Goal: Communication & Community: Ask a question

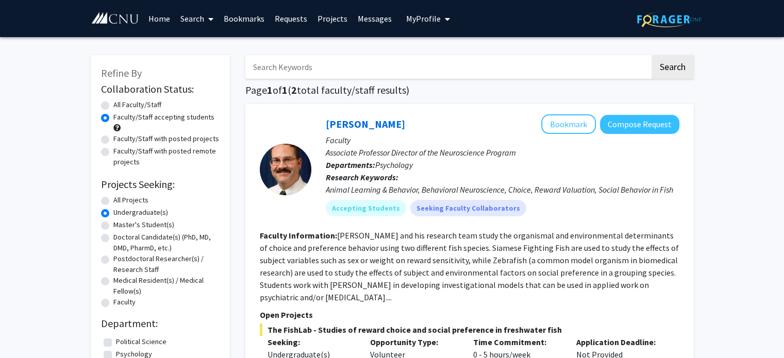
click at [155, 20] on link "Home" at bounding box center [159, 19] width 32 height 36
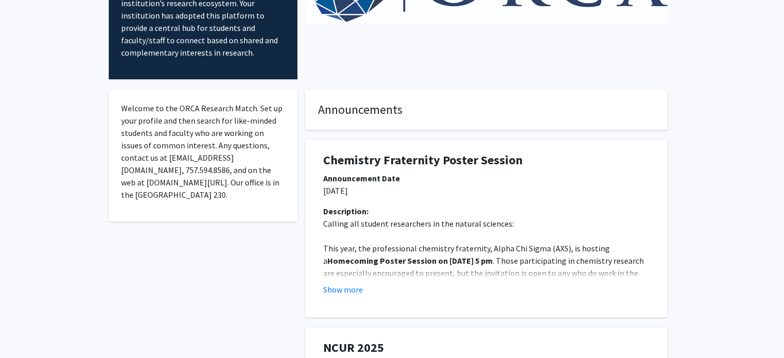
scroll to position [111, 0]
click at [336, 283] on button "Show more" at bounding box center [343, 289] width 40 height 12
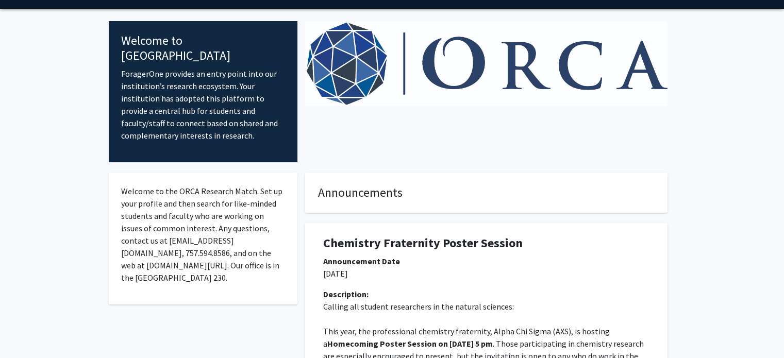
scroll to position [0, 0]
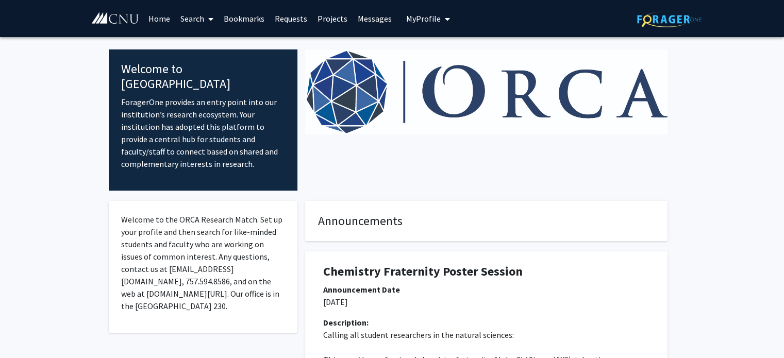
click at [210, 23] on span at bounding box center [208, 19] width 9 height 36
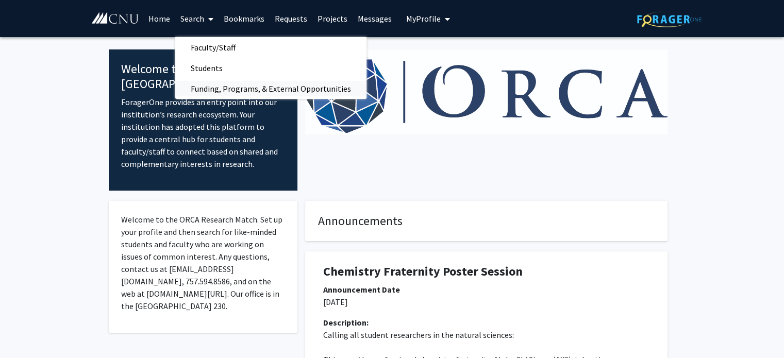
click at [221, 92] on span "Funding, Programs, & External Opportunities" at bounding box center [270, 88] width 191 height 21
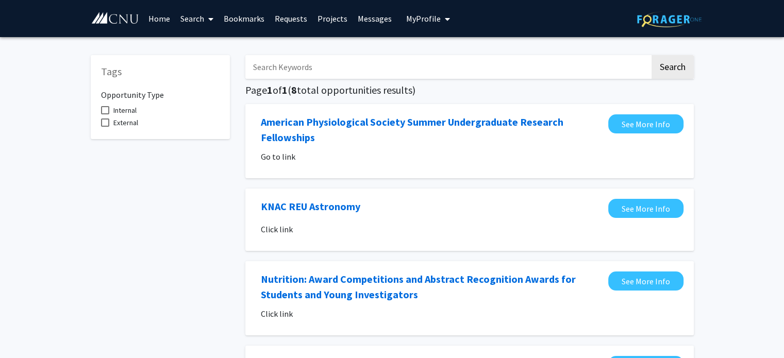
click at [338, 22] on link "Projects" at bounding box center [332, 19] width 40 height 36
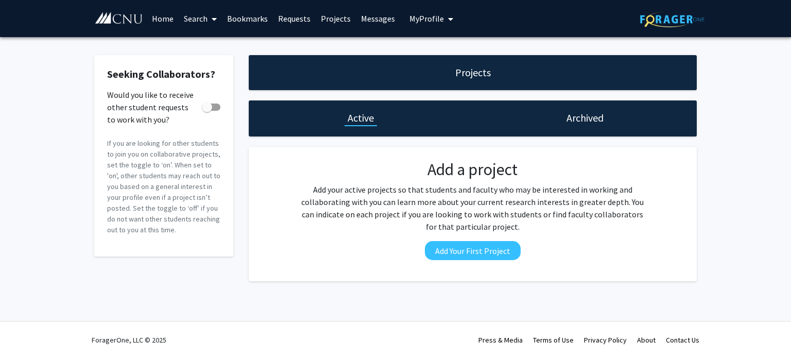
click at [430, 26] on button "My Profile" at bounding box center [431, 18] width 50 height 37
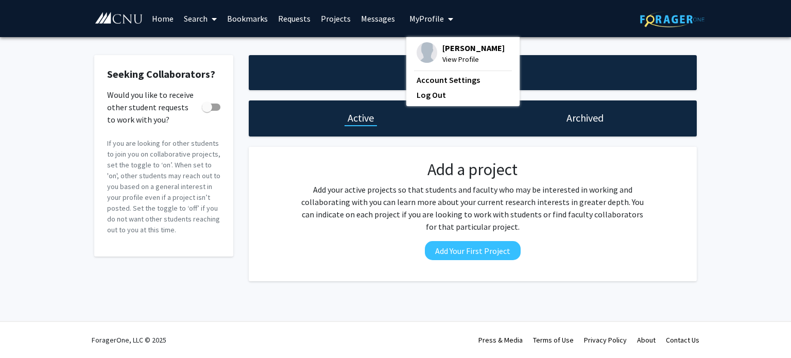
click at [250, 15] on link "Bookmarks" at bounding box center [247, 19] width 51 height 36
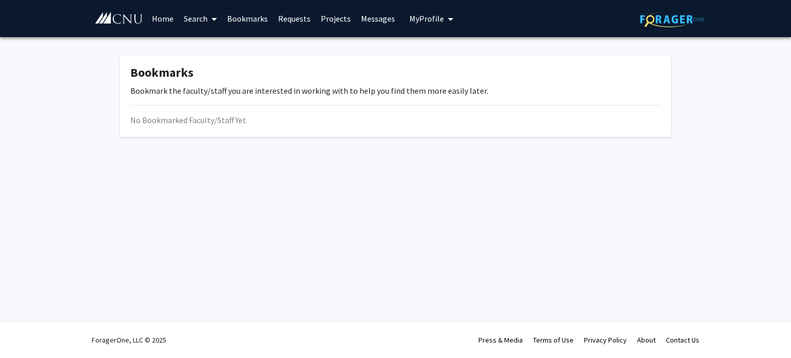
click at [189, 15] on link "Search" at bounding box center [200, 19] width 43 height 36
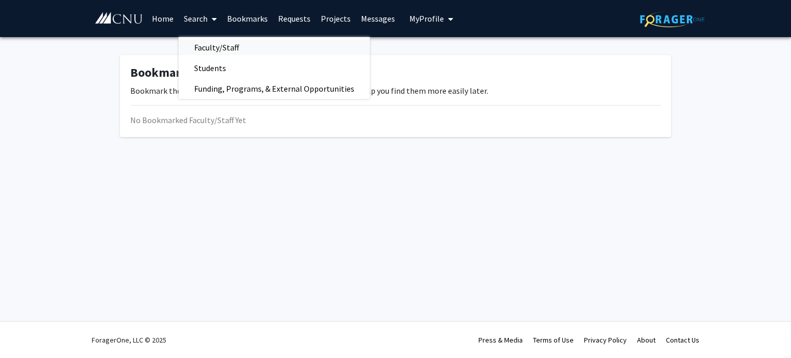
click at [215, 51] on span "Faculty/Staff" at bounding box center [217, 47] width 76 height 21
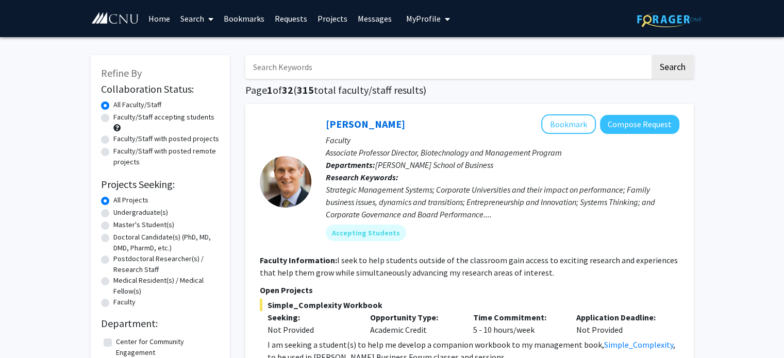
click at [113, 215] on label "Undergraduate(s)" at bounding box center [140, 212] width 55 height 11
click at [113, 214] on input "Undergraduate(s)" at bounding box center [116, 210] width 7 height 7
radio input "true"
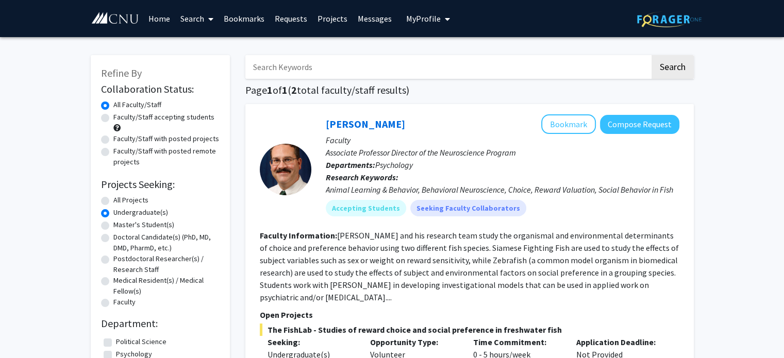
click at [113, 226] on label "Master's Student(s)" at bounding box center [143, 224] width 61 height 11
click at [113, 226] on input "Master's Student(s)" at bounding box center [116, 222] width 7 height 7
radio input "true"
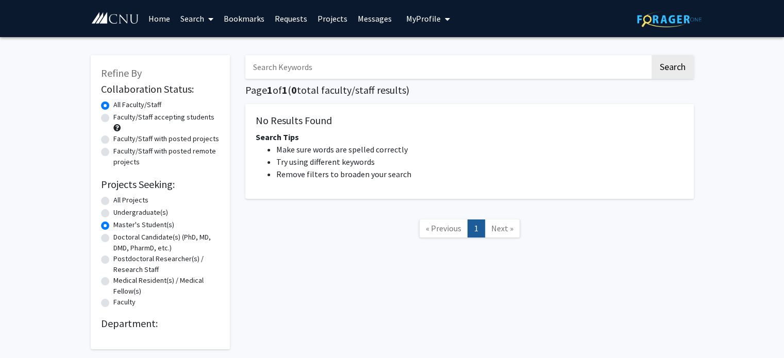
click at [113, 302] on label "Faculty" at bounding box center [124, 302] width 22 height 11
click at [113, 302] on input "Faculty" at bounding box center [116, 300] width 7 height 7
radio input "true"
click at [113, 281] on label "Medical Resident(s) / Medical Fellow(s)" at bounding box center [166, 286] width 106 height 22
click at [113, 281] on input "Medical Resident(s) / Medical Fellow(s)" at bounding box center [116, 278] width 7 height 7
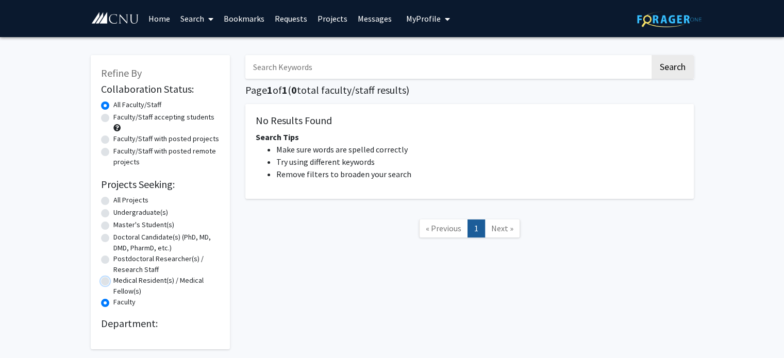
radio input "true"
click at [113, 262] on label "Postdoctoral Researcher(s) / Research Staff" at bounding box center [166, 264] width 106 height 22
click at [113, 260] on input "Postdoctoral Researcher(s) / Research Staff" at bounding box center [116, 256] width 7 height 7
radio input "true"
click at [113, 237] on label "Doctoral Candidate(s) (PhD, MD, DMD, PharmD, etc.)" at bounding box center [166, 243] width 106 height 22
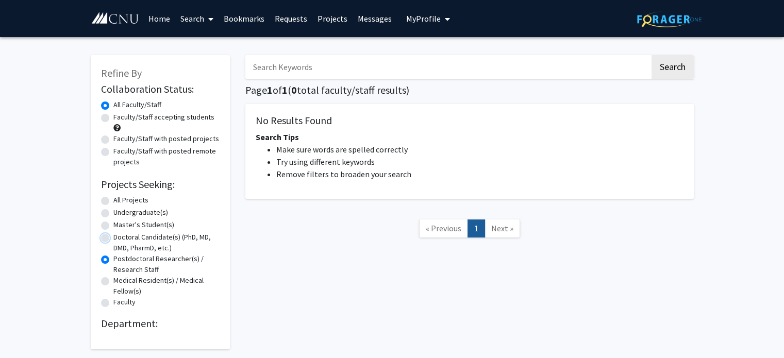
click at [113, 237] on input "Doctoral Candidate(s) (PhD, MD, DMD, PharmD, etc.)" at bounding box center [116, 235] width 7 height 7
radio input "true"
click at [107, 218] on div "Undergraduate(s)" at bounding box center [160, 213] width 118 height 12
click at [113, 224] on label "Master's Student(s)" at bounding box center [143, 224] width 61 height 11
click at [113, 224] on input "Master's Student(s)" at bounding box center [116, 222] width 7 height 7
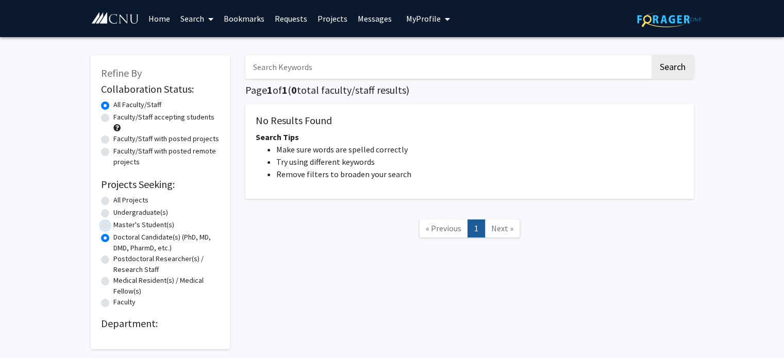
radio input "true"
click at [113, 214] on label "Undergraduate(s)" at bounding box center [140, 212] width 55 height 11
click at [113, 214] on input "Undergraduate(s)" at bounding box center [116, 210] width 7 height 7
radio input "true"
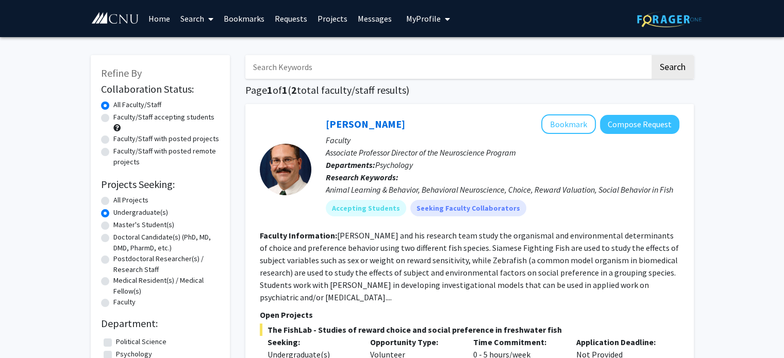
click at [113, 200] on label "All Projects" at bounding box center [130, 200] width 35 height 11
click at [113, 200] on input "All Projects" at bounding box center [116, 198] width 7 height 7
radio input "true"
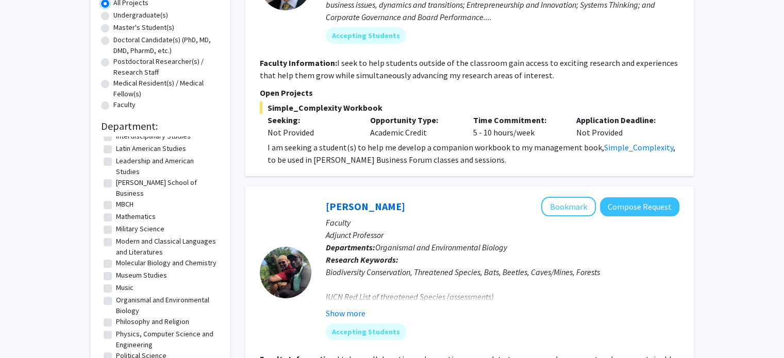
scroll to position [159, 0]
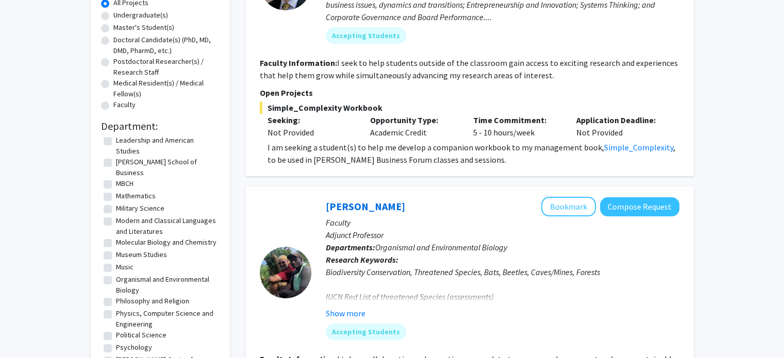
click at [116, 276] on label "Organismal and Environmental Biology" at bounding box center [166, 285] width 101 height 22
click at [116, 276] on input "Organismal and Environmental Biology" at bounding box center [119, 277] width 7 height 7
checkbox input "true"
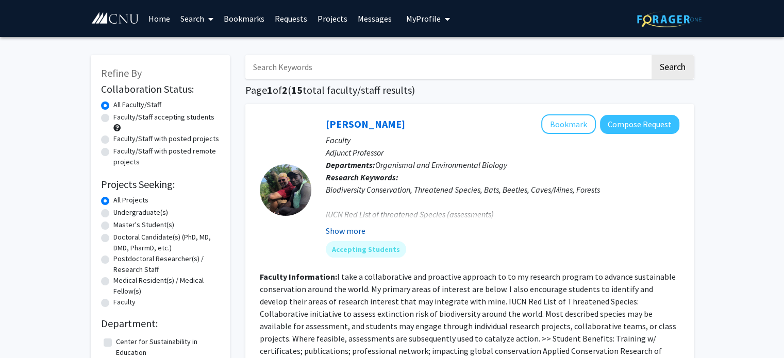
click at [350, 231] on button "Show more" at bounding box center [346, 231] width 40 height 12
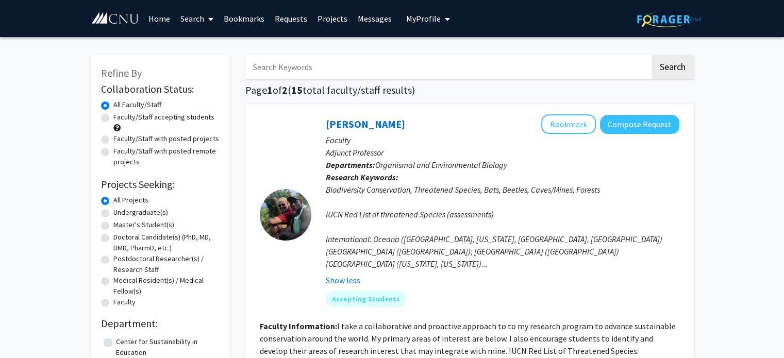
click at [113, 117] on label "Faculty/Staff accepting students" at bounding box center [163, 117] width 101 height 11
click at [113, 117] on input "Faculty/Staff accepting students" at bounding box center [116, 115] width 7 height 7
radio input "true"
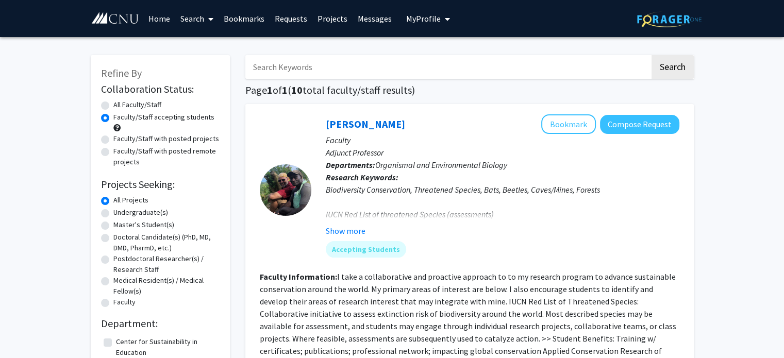
click at [113, 142] on label "Faculty/Staff with posted projects" at bounding box center [166, 138] width 106 height 11
click at [113, 140] on input "Faculty/Staff with posted projects" at bounding box center [116, 136] width 7 height 7
radio input "true"
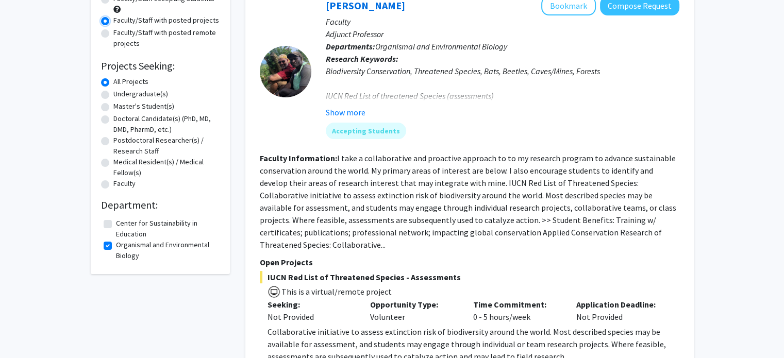
scroll to position [103, 0]
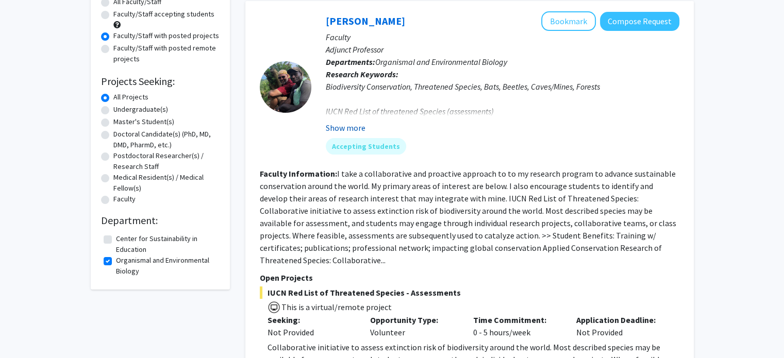
click at [350, 123] on button "Show more" at bounding box center [346, 128] width 40 height 12
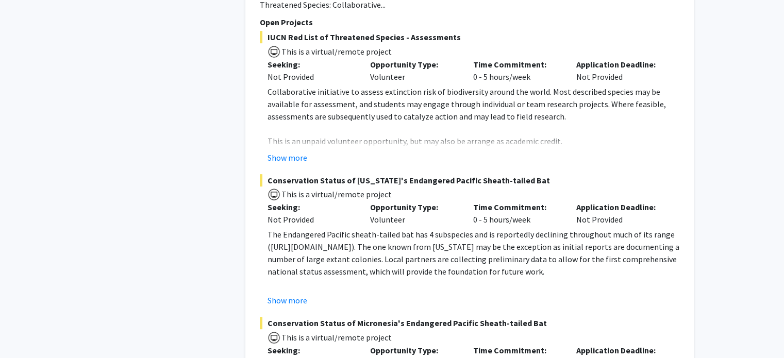
scroll to position [412, 0]
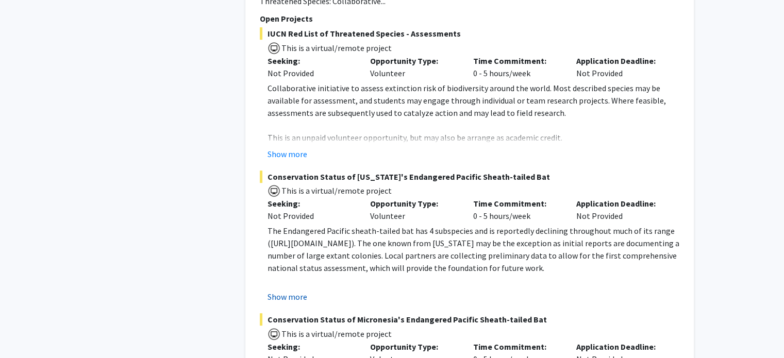
click at [294, 291] on button "Show more" at bounding box center [287, 297] width 40 height 12
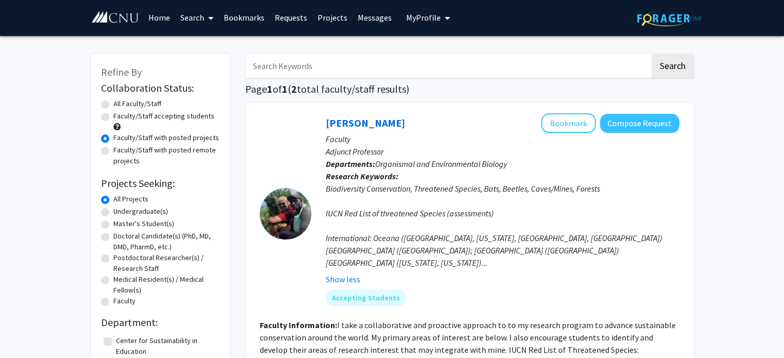
scroll to position [2, 0]
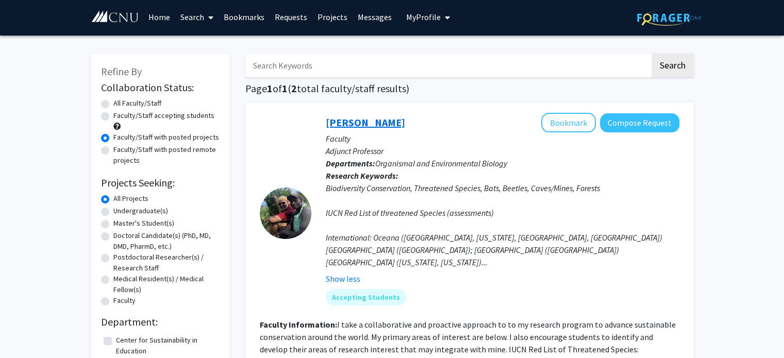
click at [352, 123] on link "[PERSON_NAME]" at bounding box center [365, 122] width 79 height 13
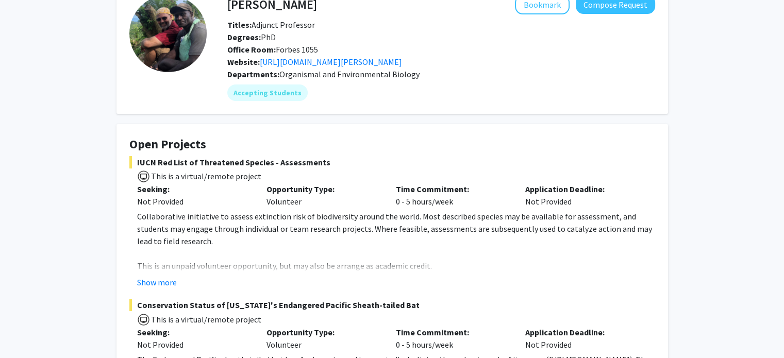
scroll to position [64, 0]
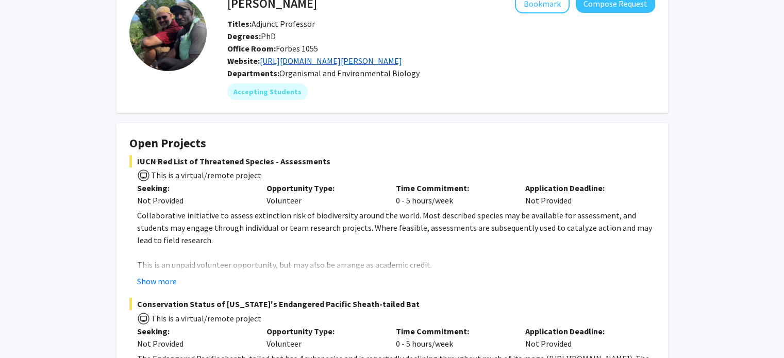
click at [362, 63] on link "[URL][DOMAIN_NAME][PERSON_NAME]" at bounding box center [331, 61] width 142 height 10
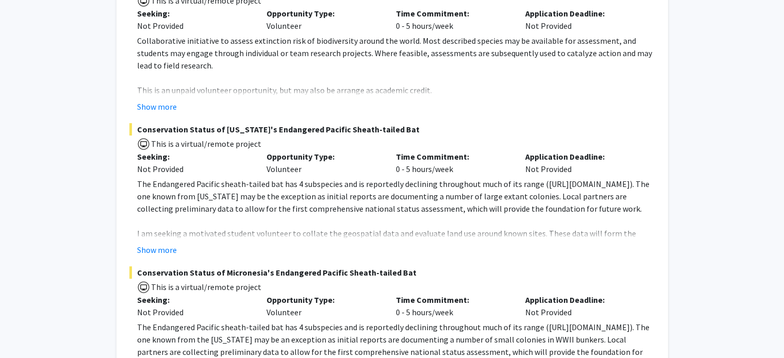
scroll to position [242, 0]
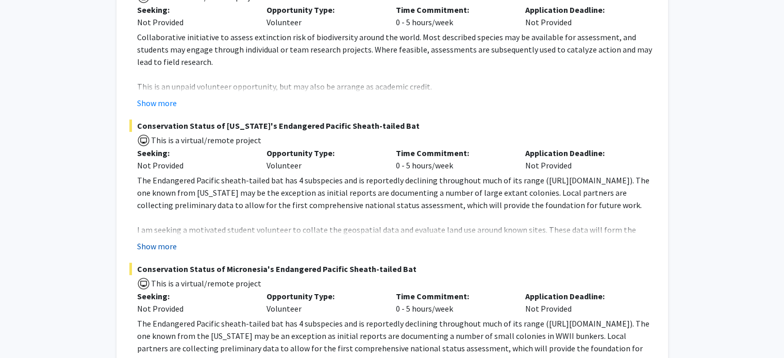
click at [156, 242] on button "Show more" at bounding box center [157, 246] width 40 height 12
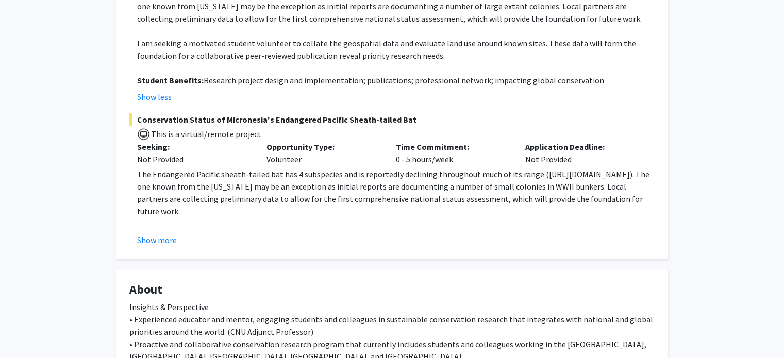
scroll to position [449, 0]
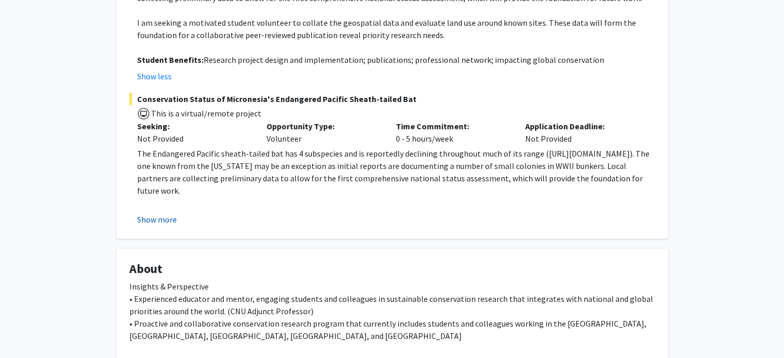
click at [165, 226] on button "Show more" at bounding box center [157, 219] width 40 height 12
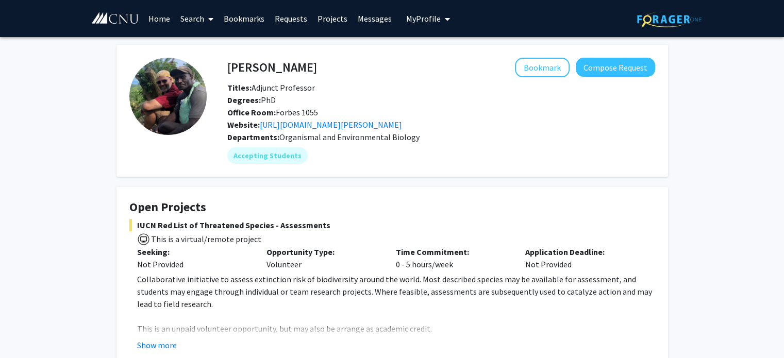
scroll to position [0, 0]
click at [612, 65] on button "Compose Request" at bounding box center [614, 67] width 79 height 19
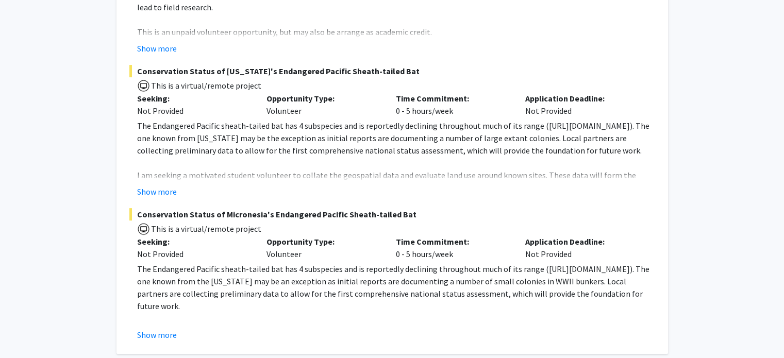
scroll to position [303, 0]
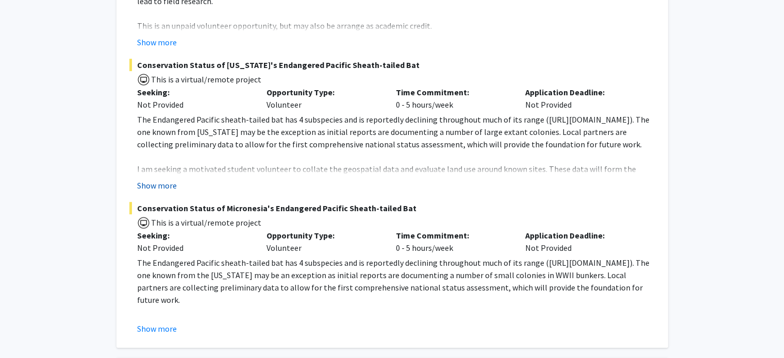
click at [171, 182] on button "Show more" at bounding box center [157, 185] width 40 height 12
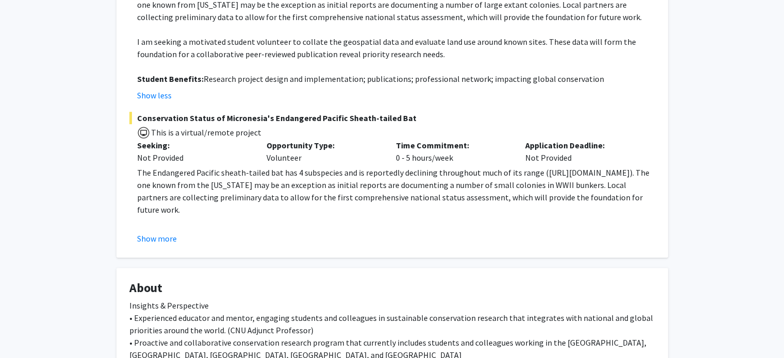
scroll to position [431, 0]
